Goal: Information Seeking & Learning: Learn about a topic

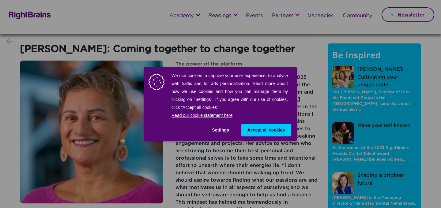
click at [269, 131] on span "Accept all cookies" at bounding box center [265, 130] width 37 height 6
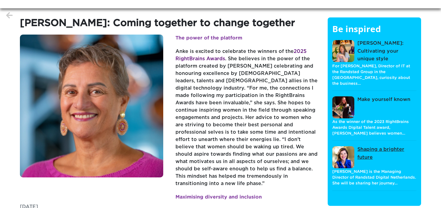
scroll to position [35, 0]
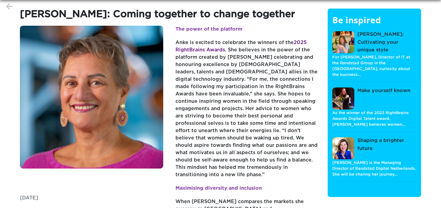
click at [367, 160] on p "[PERSON_NAME] is the Managing Director of Randstad Digital Netherlands. She wil…" at bounding box center [374, 169] width 84 height 18
click at [362, 164] on p "[PERSON_NAME] is the Managing Director of Randstad Digital Netherlands. She wil…" at bounding box center [374, 169] width 84 height 18
click at [364, 137] on link "Shaping a brighter future" at bounding box center [374, 148] width 84 height 23
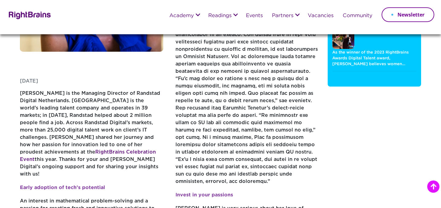
scroll to position [119, 0]
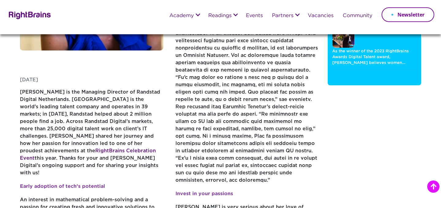
click at [289, 148] on p at bounding box center [246, 102] width 143 height 175
